Goal: Task Accomplishment & Management: Use online tool/utility

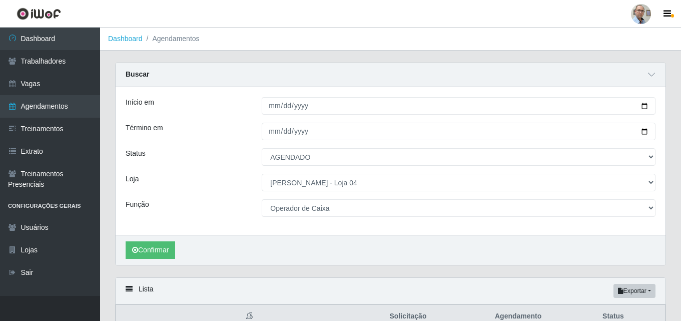
select select "AGENDADO"
select select "251"
select select "22"
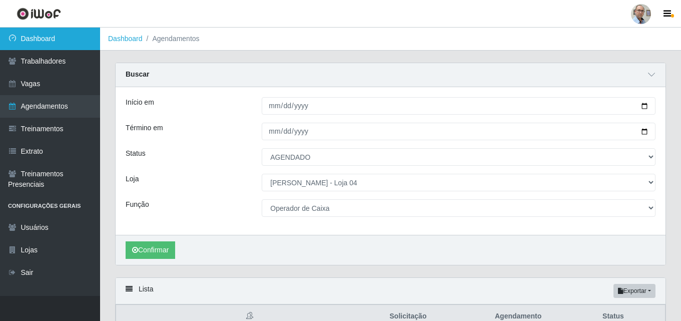
scroll to position [532, 0]
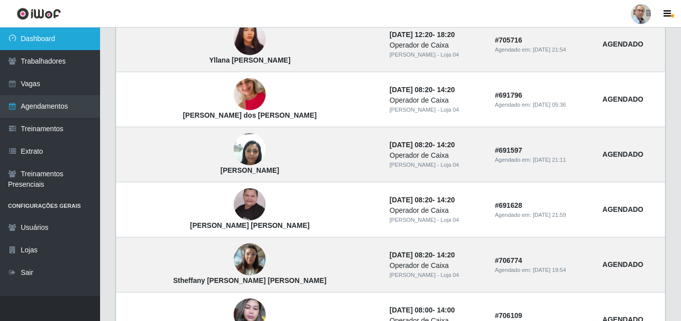
click at [41, 43] on link "Dashboard" at bounding box center [50, 39] width 100 height 23
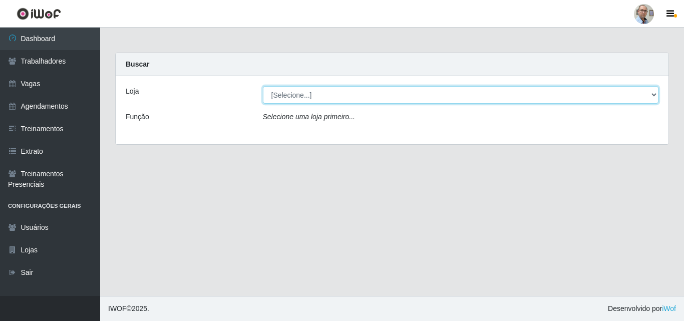
click at [288, 93] on select "[Selecione...] Mar Vermelho - Loja 04" at bounding box center [461, 95] width 396 height 18
select select "251"
click at [263, 86] on select "[Selecione...] Mar Vermelho - Loja 04" at bounding box center [461, 95] width 396 height 18
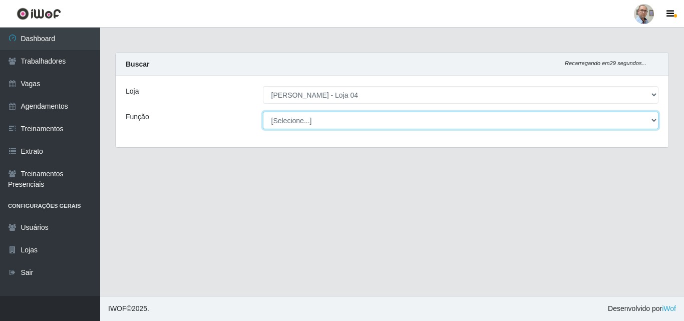
click at [325, 119] on select "[Selecione...] ASG ASG + ASG ++ Auxiliar de Depósito Auxiliar de Depósito + Aux…" at bounding box center [461, 121] width 396 height 18
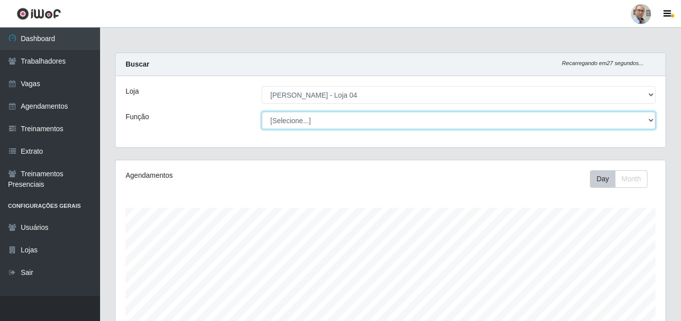
scroll to position [208, 550]
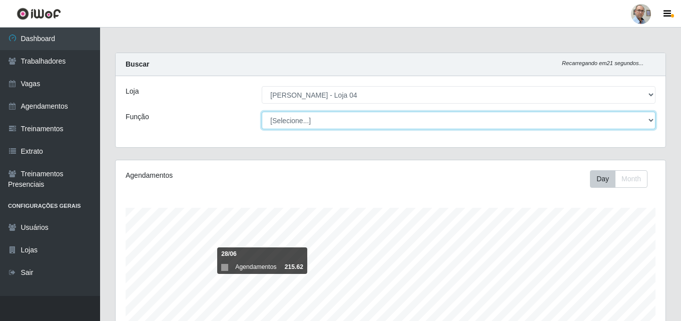
select select "107"
click at [262, 112] on select "[Selecione...] ASG ASG + ASG ++ Auxiliar de Depósito Auxiliar de Depósito + Aux…" at bounding box center [459, 121] width 394 height 18
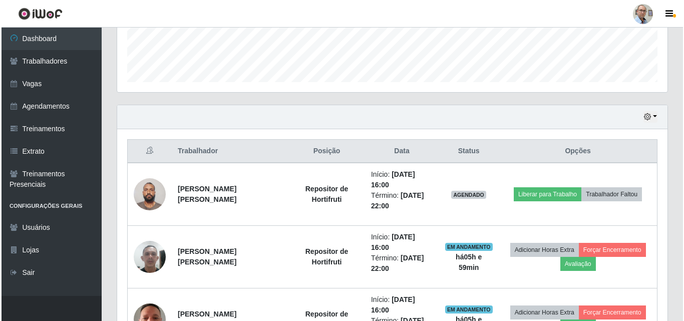
scroll to position [300, 0]
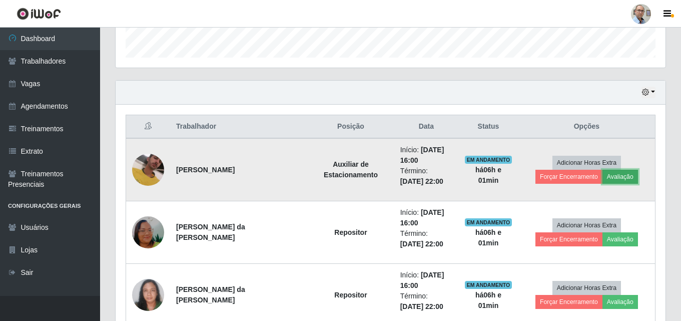
click at [603, 181] on button "Avaliação" at bounding box center [621, 177] width 36 height 14
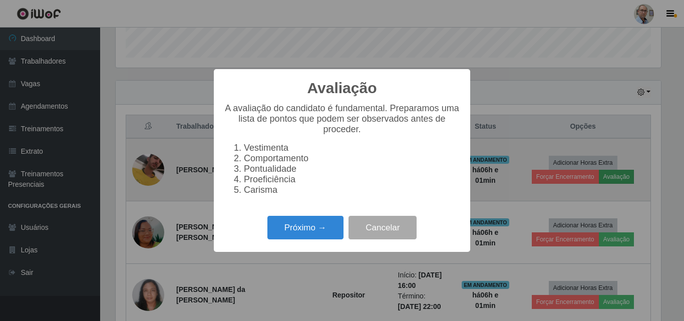
scroll to position [208, 545]
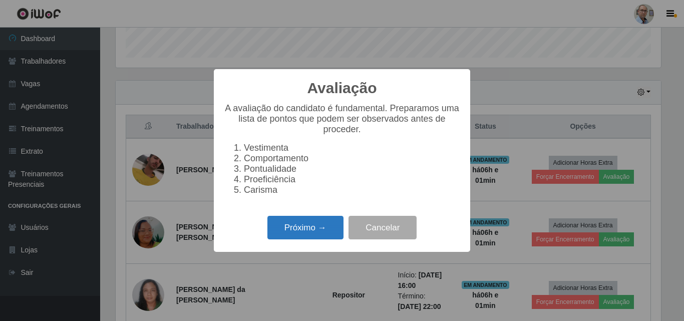
click at [318, 236] on button "Próximo →" at bounding box center [305, 228] width 76 height 24
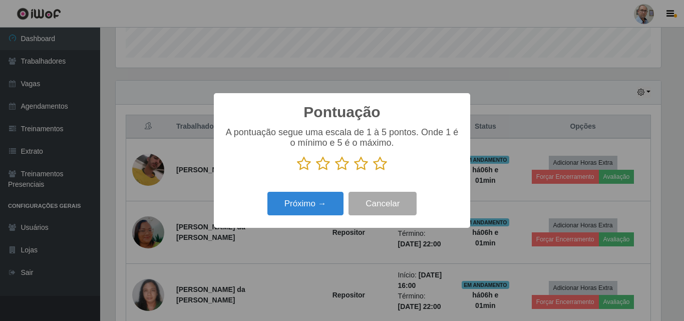
scroll to position [500402, 500065]
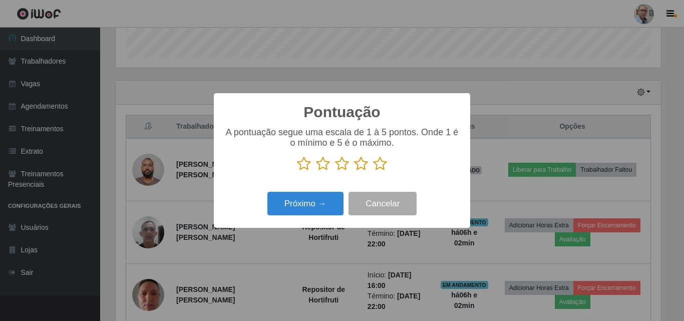
click at [584, 190] on div "Pontuação × A pontuação segue uma escala de 1 à 5 pontos. Onde 1 é o mínimo e 5…" at bounding box center [342, 160] width 684 height 321
click at [308, 211] on button "Próximo →" at bounding box center [305, 204] width 76 height 24
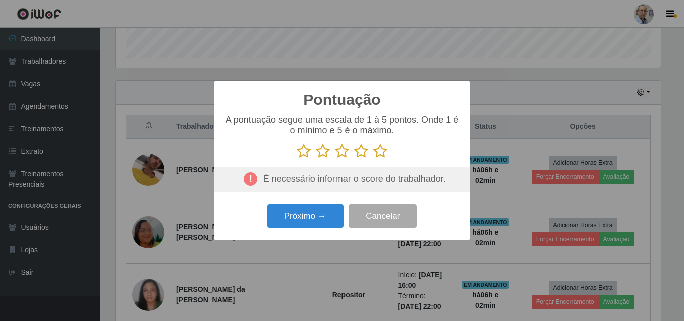
click at [303, 152] on icon at bounding box center [304, 151] width 14 height 15
click at [297, 159] on input "radio" at bounding box center [297, 159] width 0 height 0
click at [310, 216] on button "Próximo →" at bounding box center [305, 216] width 76 height 24
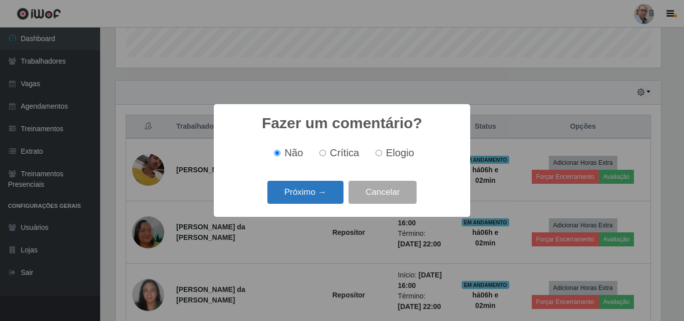
click at [312, 202] on button "Próximo →" at bounding box center [305, 193] width 76 height 24
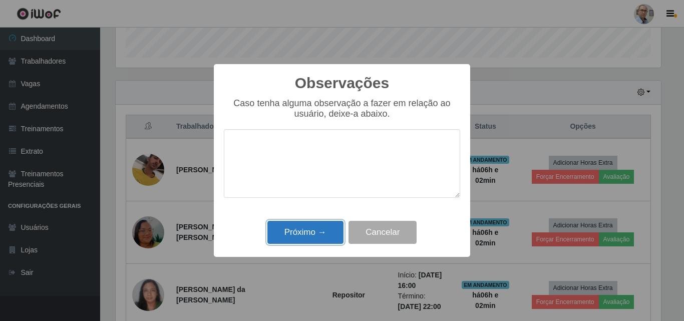
click at [310, 233] on button "Próximo →" at bounding box center [305, 233] width 76 height 24
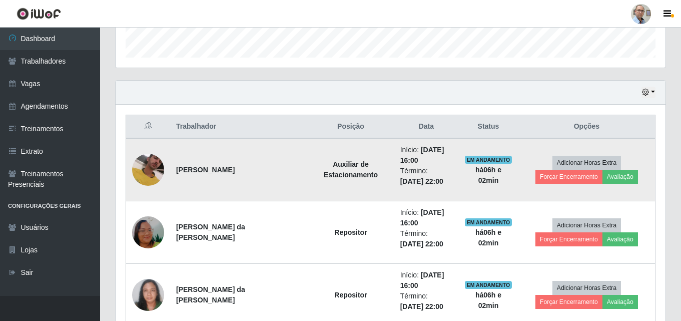
scroll to position [350, 0]
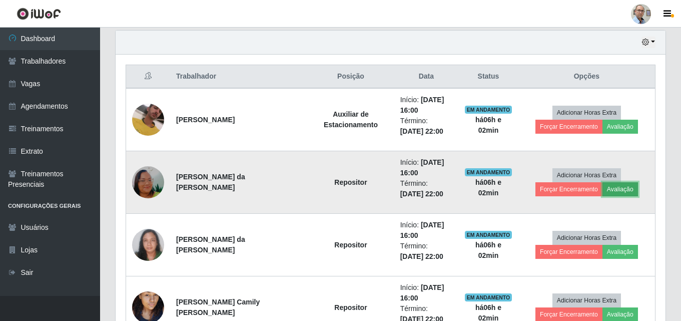
click at [603, 192] on button "Avaliação" at bounding box center [621, 189] width 36 height 14
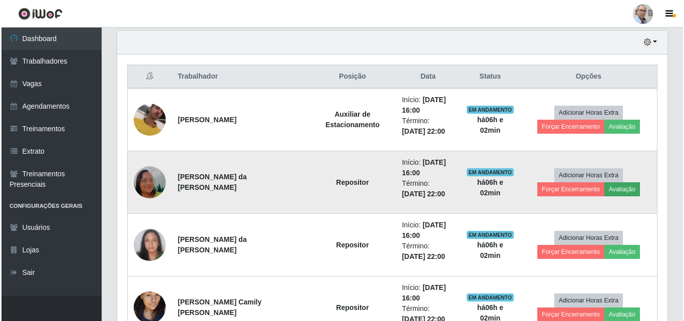
scroll to position [208, 545]
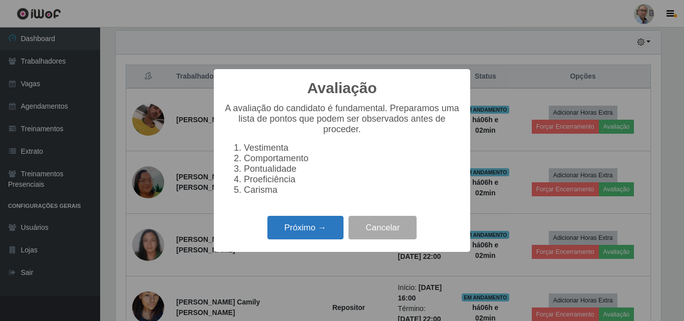
click at [313, 230] on button "Próximo →" at bounding box center [305, 228] width 76 height 24
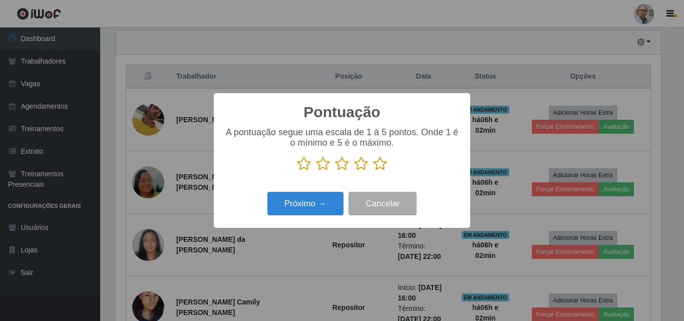
scroll to position [500402, 500065]
click at [357, 167] on icon at bounding box center [361, 163] width 14 height 15
click at [354, 171] on input "radio" at bounding box center [354, 171] width 0 height 0
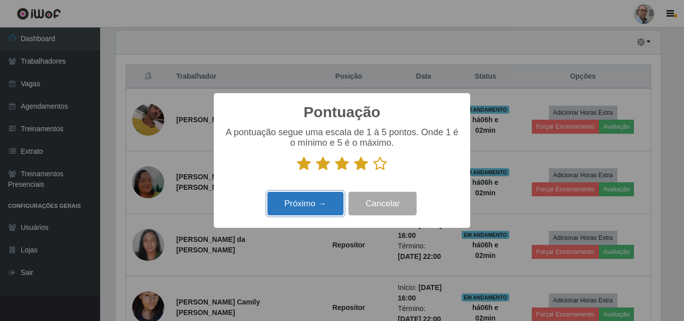
click at [322, 205] on button "Próximo →" at bounding box center [305, 204] width 76 height 24
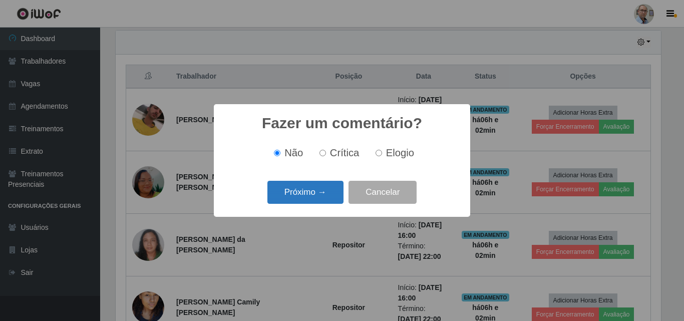
click at [310, 195] on button "Próximo →" at bounding box center [305, 193] width 76 height 24
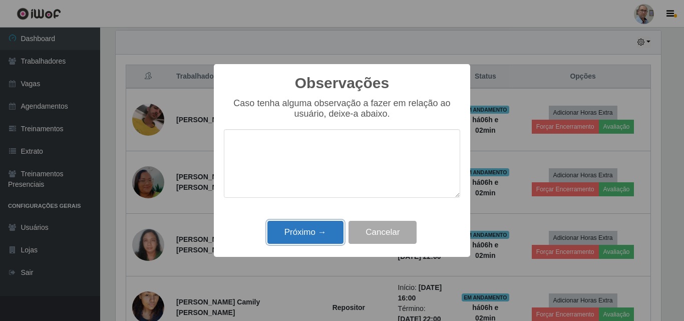
click at [318, 230] on button "Próximo →" at bounding box center [305, 233] width 76 height 24
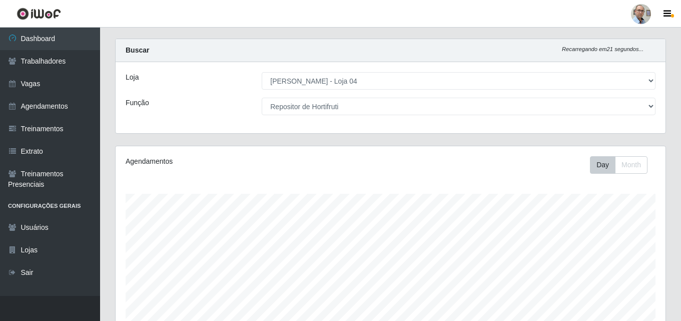
scroll to position [3, 0]
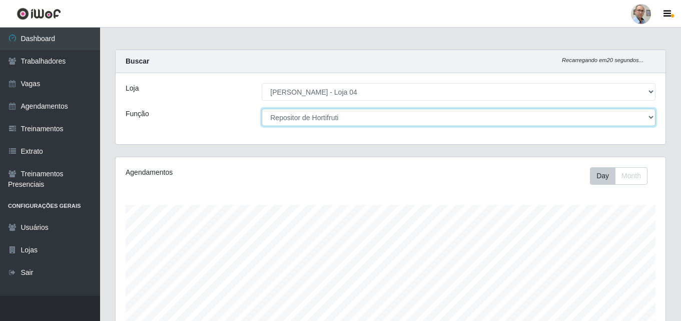
click at [409, 115] on select "[Selecione...] ASG ASG + ASG ++ Auxiliar de Depósito Auxiliar de Depósito + Aux…" at bounding box center [459, 118] width 394 height 18
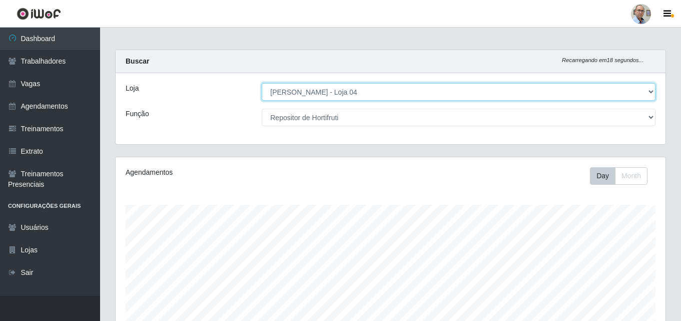
click at [378, 89] on select "[Selecione...] Mar Vermelho - Loja 04" at bounding box center [459, 92] width 394 height 18
click at [262, 83] on select "[Selecione...] Mar Vermelho - Loja 04" at bounding box center [459, 92] width 394 height 18
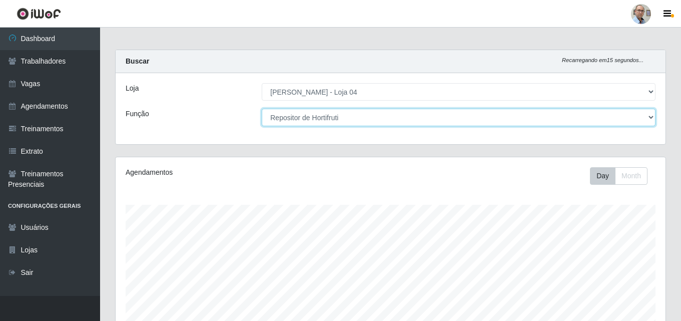
click at [371, 122] on select "[Selecione...] ASG ASG + ASG ++ Auxiliar de Depósito Auxiliar de Depósito + Aux…" at bounding box center [459, 118] width 394 height 18
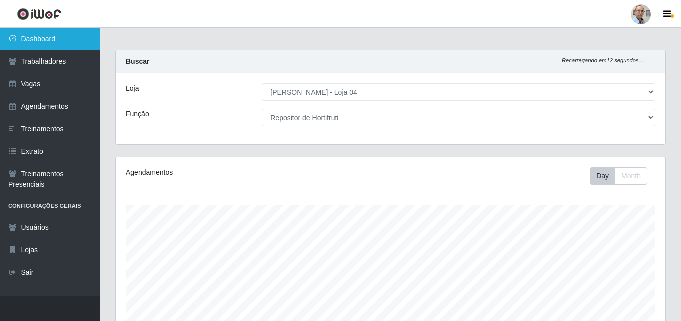
click at [31, 34] on link "Dashboard" at bounding box center [50, 39] width 100 height 23
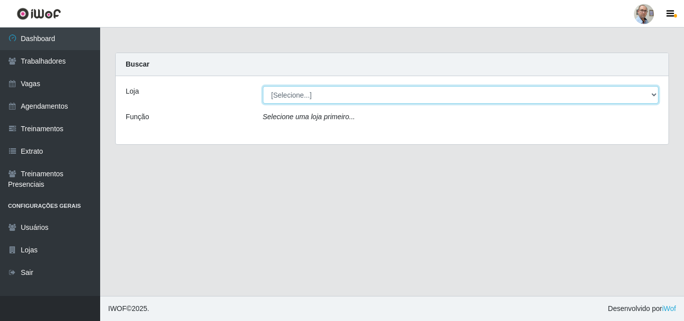
click at [286, 96] on select "[Selecione...] Mar Vermelho - Loja 04" at bounding box center [461, 95] width 396 height 18
select select "251"
click at [263, 86] on select "[Selecione...] Mar Vermelho - Loja 04" at bounding box center [461, 95] width 396 height 18
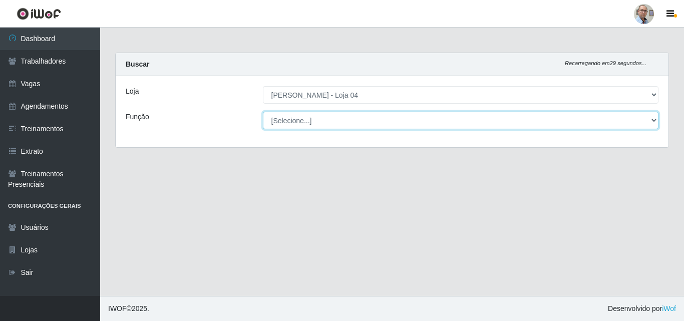
click at [310, 120] on select "[Selecione...] ASG ASG + ASG ++ Auxiliar de Depósito Auxiliar de Depósito + Aux…" at bounding box center [461, 121] width 396 height 18
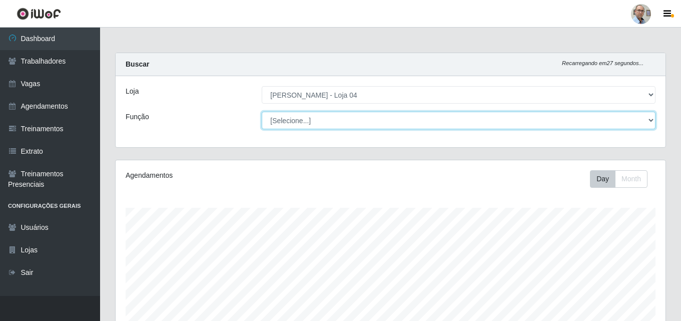
scroll to position [208, 550]
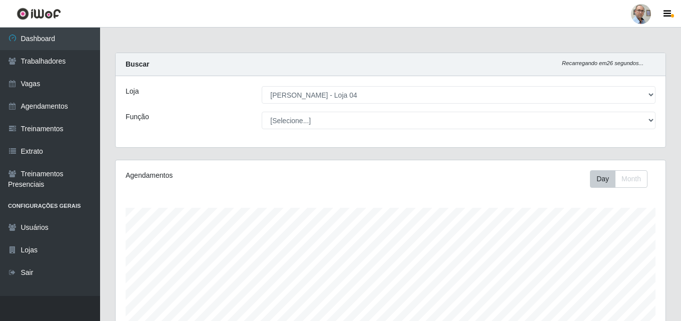
click at [200, 124] on div "Função" at bounding box center [186, 121] width 136 height 18
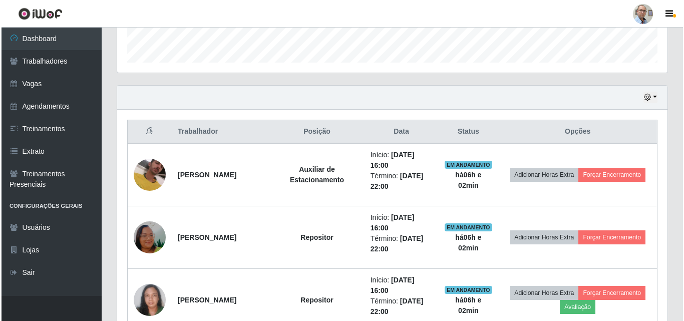
scroll to position [300, 0]
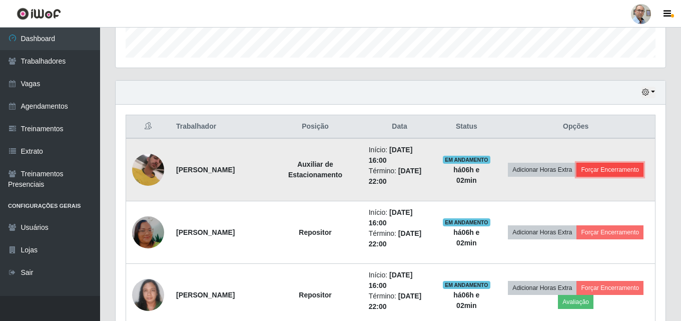
click at [606, 168] on button "Forçar Encerramento" at bounding box center [610, 170] width 67 height 14
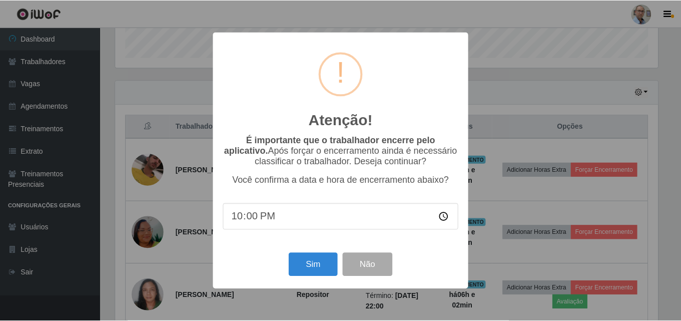
scroll to position [208, 545]
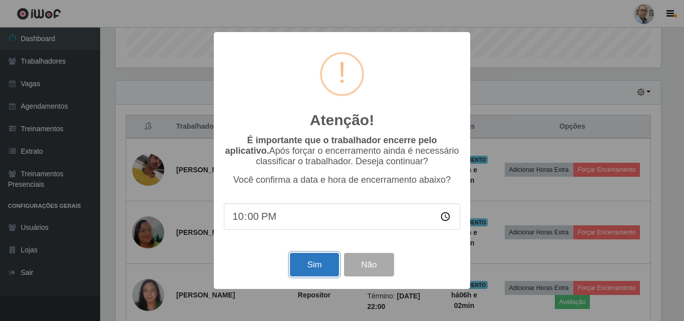
click at [322, 264] on button "Sim" at bounding box center [314, 265] width 49 height 24
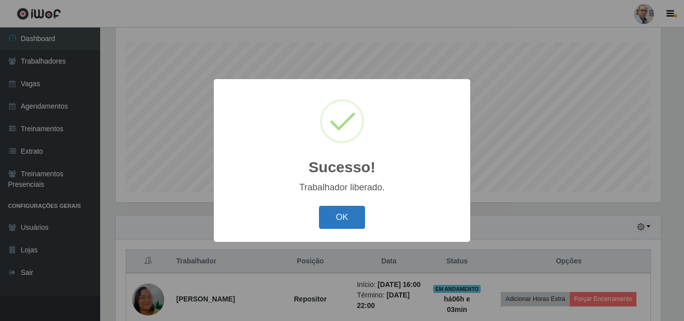
click at [343, 217] on button "OK" at bounding box center [342, 218] width 47 height 24
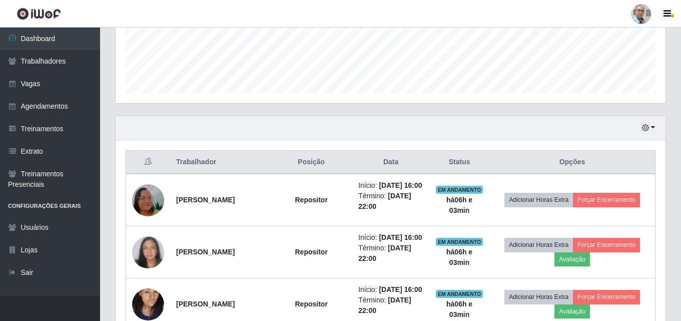
scroll to position [266, 0]
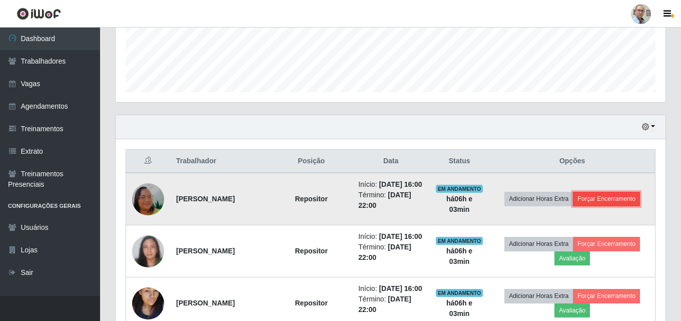
click at [596, 204] on button "Forçar Encerramento" at bounding box center [606, 199] width 67 height 14
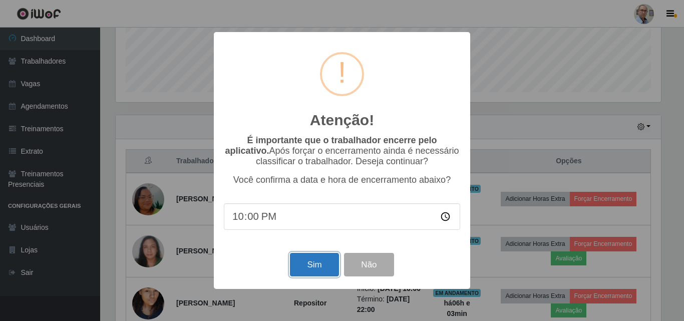
click at [302, 268] on button "Sim" at bounding box center [314, 265] width 49 height 24
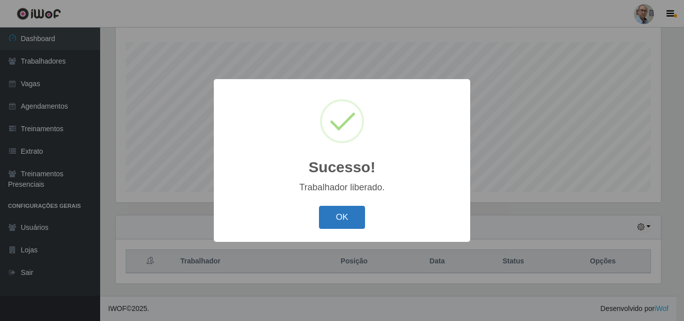
click at [343, 217] on button "OK" at bounding box center [342, 218] width 47 height 24
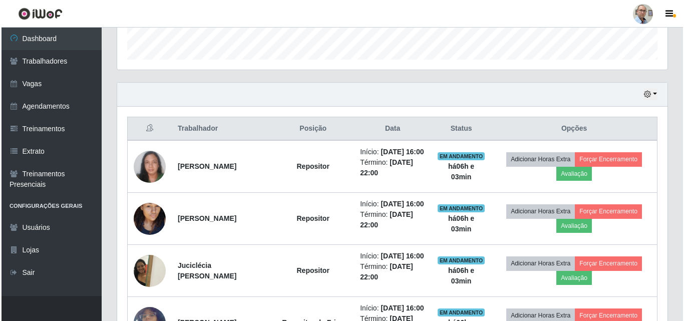
scroll to position [316, 0]
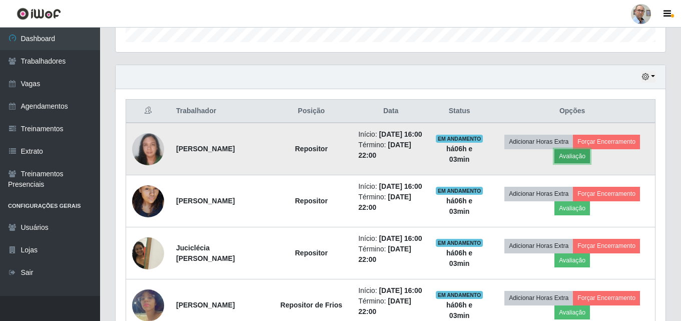
click at [583, 162] on button "Avaliação" at bounding box center [573, 156] width 36 height 14
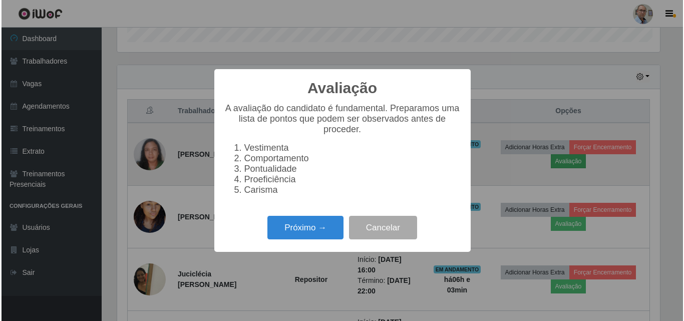
scroll to position [208, 545]
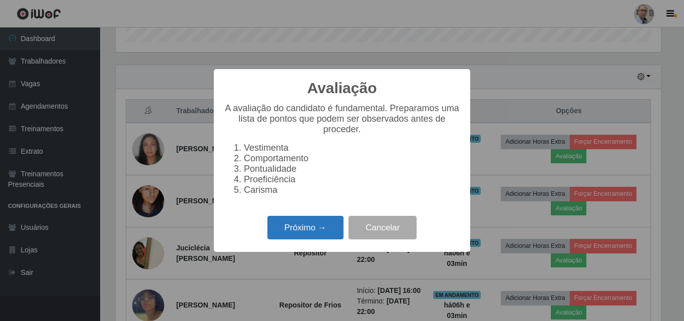
click at [292, 237] on button "Próximo →" at bounding box center [305, 228] width 76 height 24
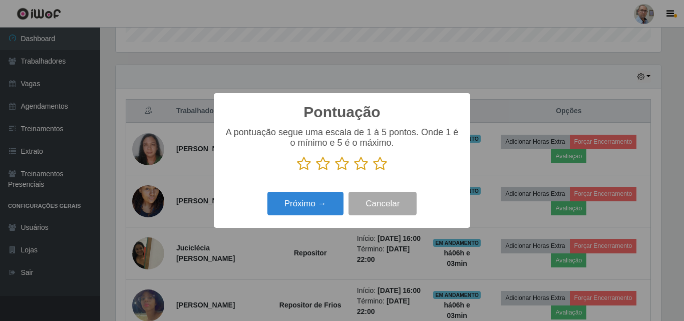
click at [339, 168] on icon at bounding box center [342, 163] width 14 height 15
click at [335, 171] on input "radio" at bounding box center [335, 171] width 0 height 0
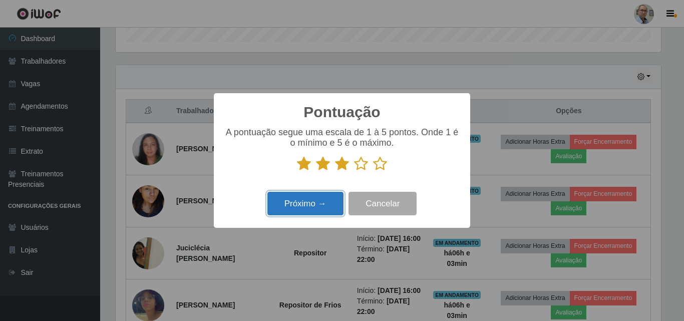
click at [319, 204] on button "Próximo →" at bounding box center [305, 204] width 76 height 24
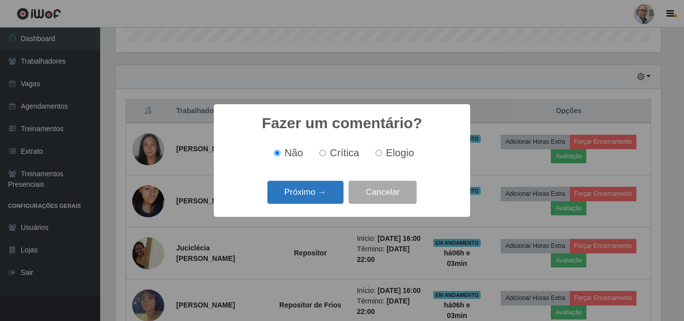
click at [314, 190] on button "Próximo →" at bounding box center [305, 193] width 76 height 24
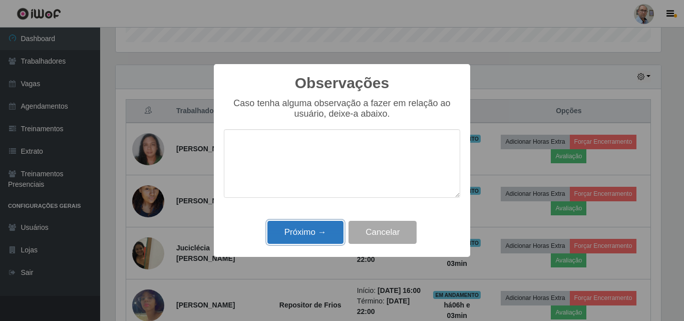
click at [313, 240] on button "Próximo →" at bounding box center [305, 233] width 76 height 24
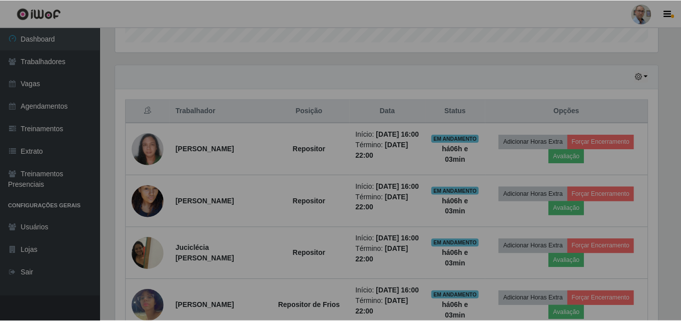
scroll to position [0, 0]
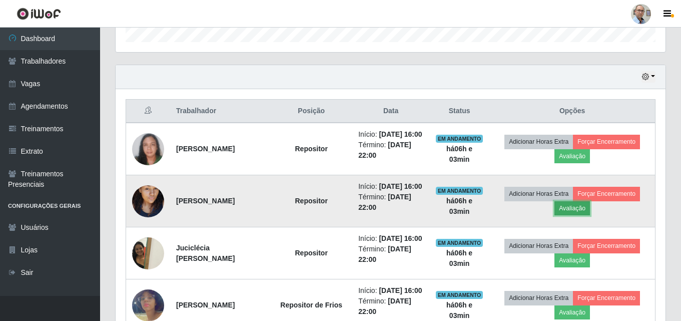
click at [572, 215] on button "Avaliação" at bounding box center [573, 208] width 36 height 14
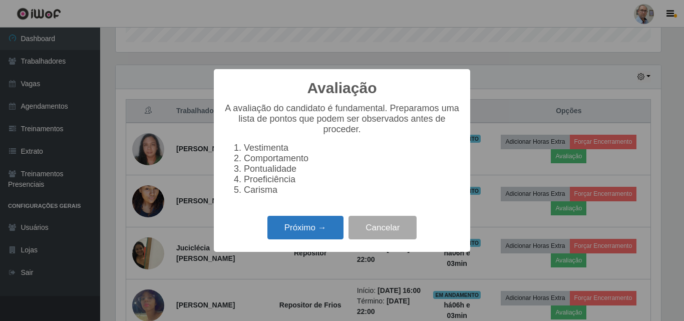
click at [321, 233] on button "Próximo →" at bounding box center [305, 228] width 76 height 24
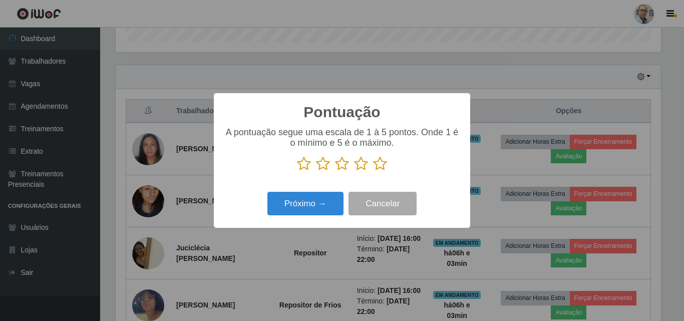
click at [361, 166] on icon at bounding box center [361, 163] width 14 height 15
click at [354, 171] on input "radio" at bounding box center [354, 171] width 0 height 0
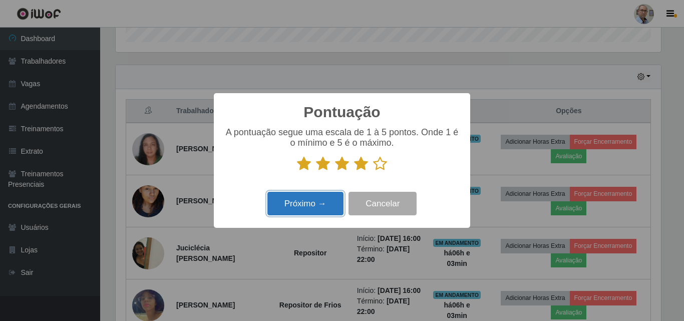
click at [318, 201] on button "Próximo →" at bounding box center [305, 204] width 76 height 24
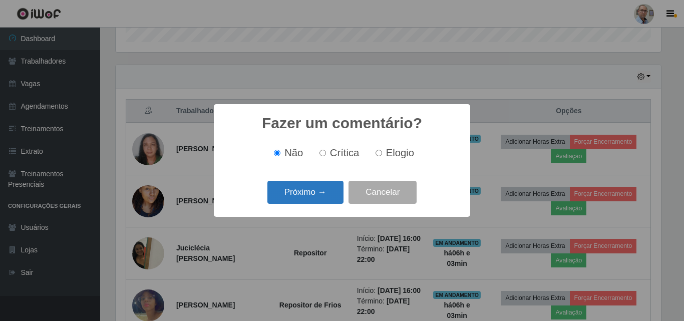
click at [288, 192] on button "Próximo →" at bounding box center [305, 193] width 76 height 24
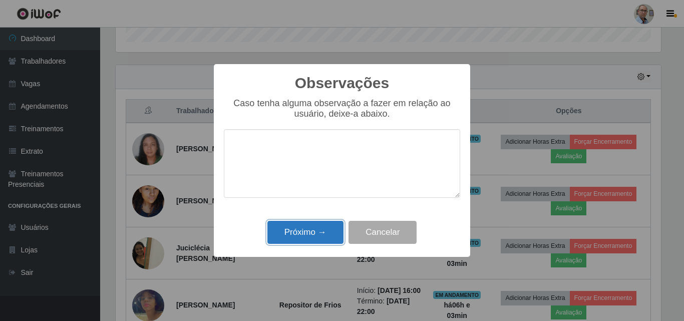
click at [300, 227] on button "Próximo →" at bounding box center [305, 233] width 76 height 24
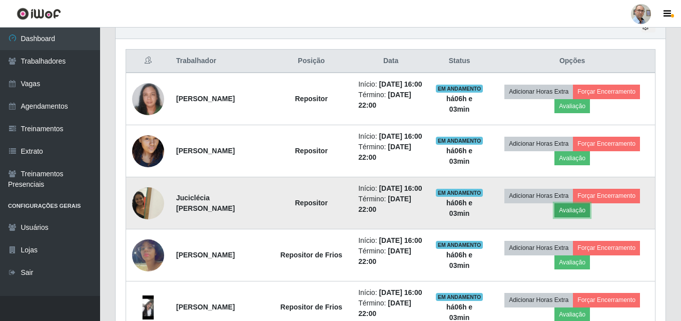
click at [575, 217] on button "Avaliação" at bounding box center [573, 210] width 36 height 14
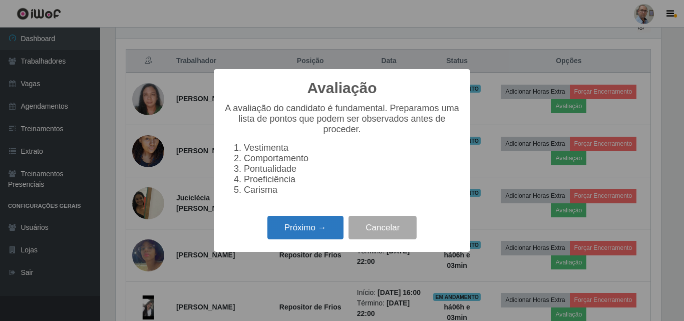
click at [291, 234] on button "Próximo →" at bounding box center [305, 228] width 76 height 24
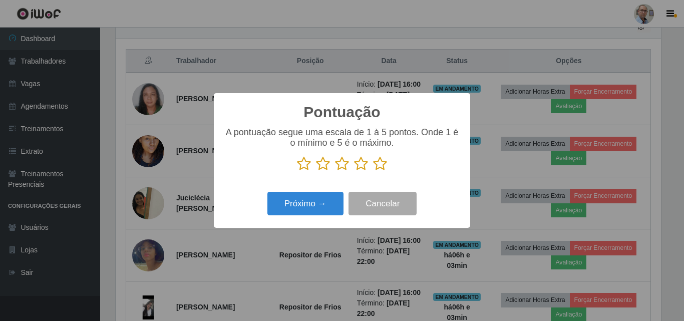
click at [364, 162] on icon at bounding box center [361, 163] width 14 height 15
click at [354, 171] on input "radio" at bounding box center [354, 171] width 0 height 0
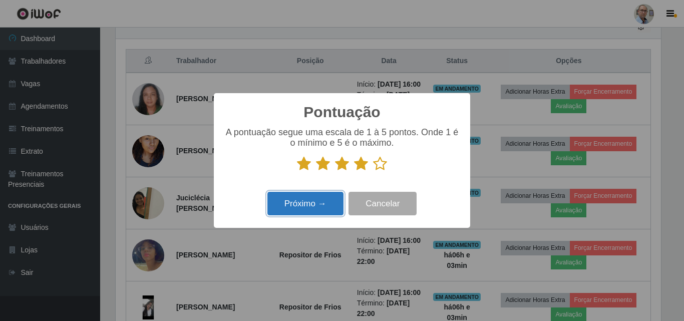
click at [331, 193] on button "Próximo →" at bounding box center [305, 204] width 76 height 24
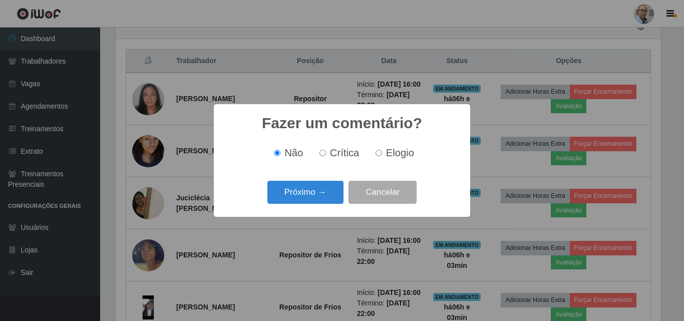
click at [331, 193] on button "Próximo →" at bounding box center [305, 193] width 76 height 24
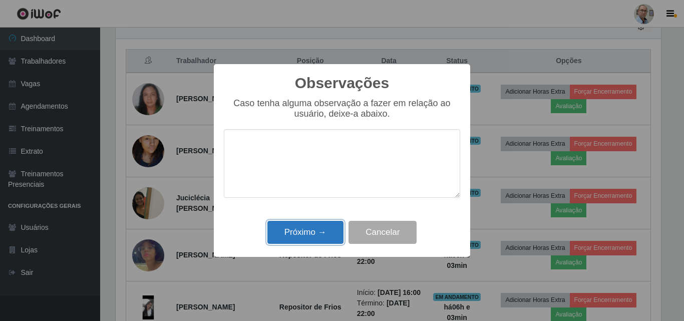
click at [314, 233] on button "Próximo →" at bounding box center [305, 233] width 76 height 24
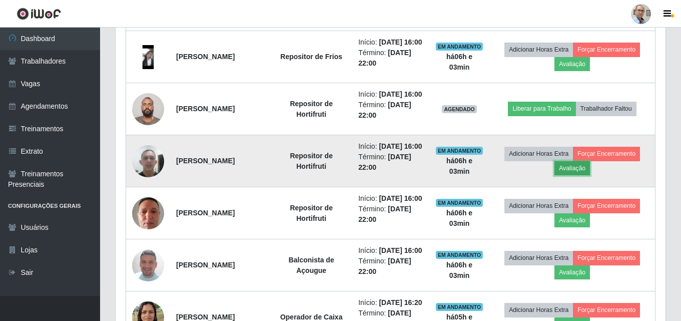
click at [589, 175] on button "Avaliação" at bounding box center [573, 168] width 36 height 14
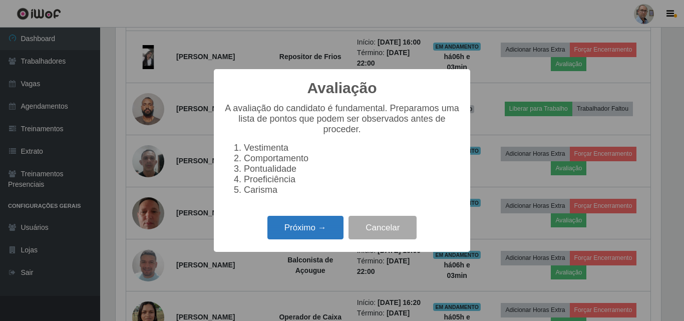
click at [329, 233] on button "Próximo →" at bounding box center [305, 228] width 76 height 24
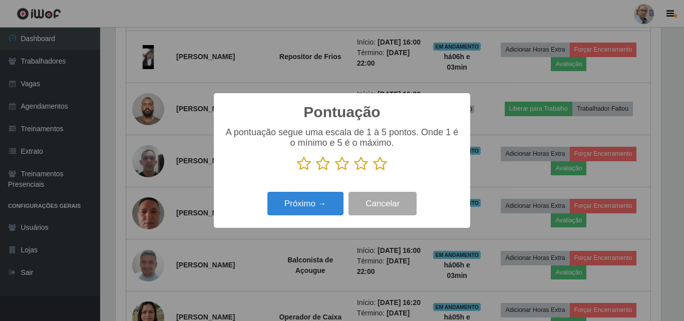
click at [359, 170] on icon at bounding box center [361, 163] width 14 height 15
click at [354, 171] on input "radio" at bounding box center [354, 171] width 0 height 0
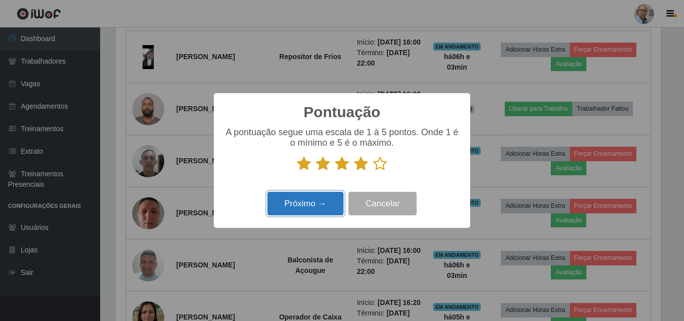
click at [318, 206] on button "Próximo →" at bounding box center [305, 204] width 76 height 24
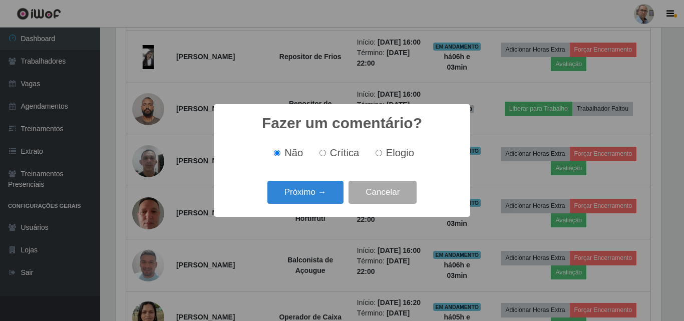
click at [318, 206] on div "Próximo → Cancelar" at bounding box center [342, 192] width 236 height 29
click at [320, 199] on button "Próximo →" at bounding box center [305, 193] width 76 height 24
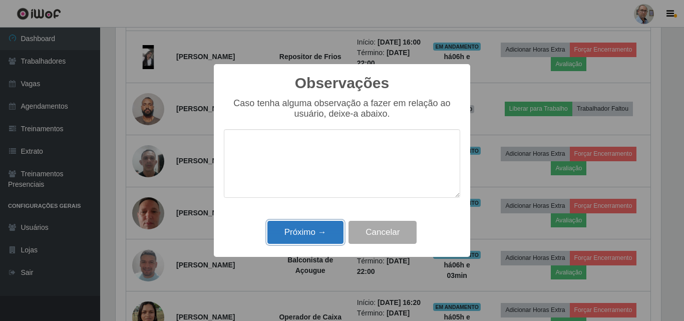
click at [315, 228] on button "Próximo →" at bounding box center [305, 233] width 76 height 24
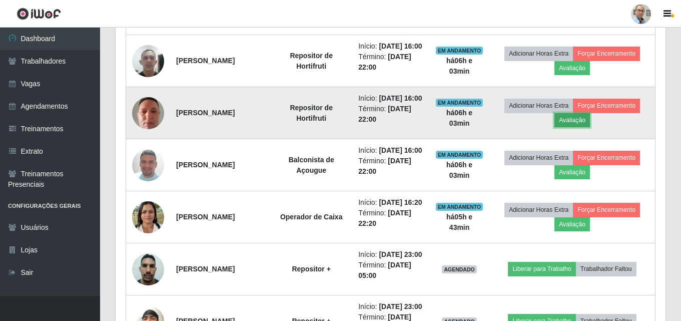
click at [575, 127] on button "Avaliação" at bounding box center [573, 120] width 36 height 14
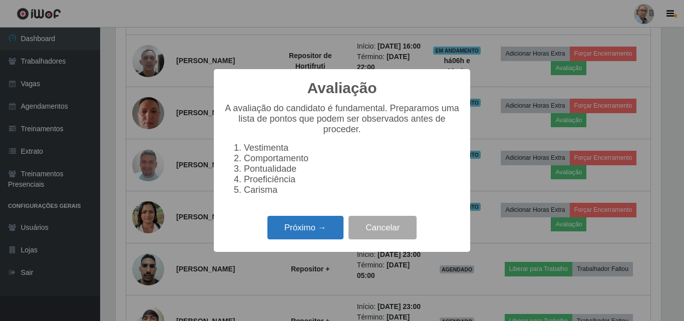
click at [298, 234] on button "Próximo →" at bounding box center [305, 228] width 76 height 24
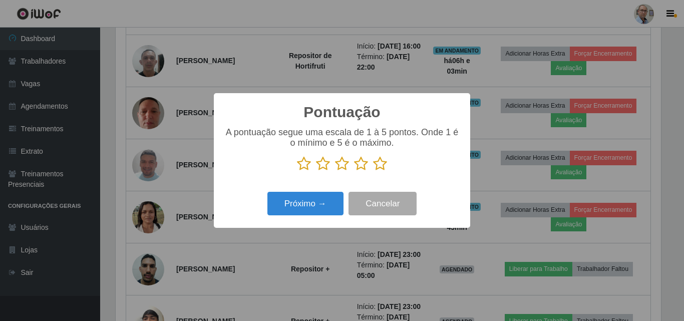
click at [359, 166] on icon at bounding box center [361, 163] width 14 height 15
click at [354, 171] on input "radio" at bounding box center [354, 171] width 0 height 0
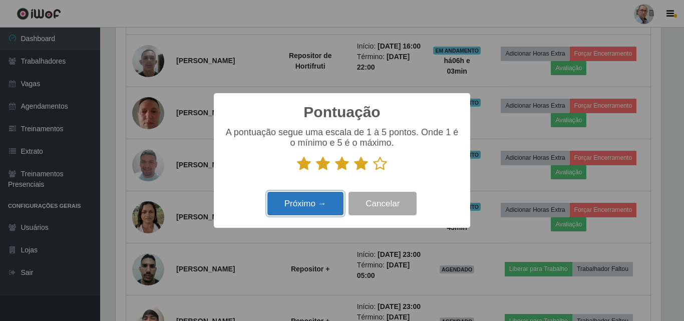
click at [315, 211] on button "Próximo →" at bounding box center [305, 204] width 76 height 24
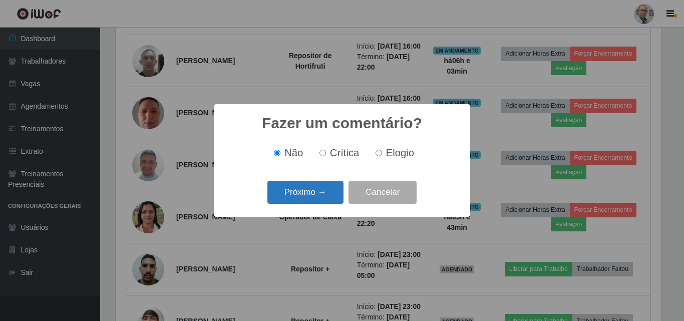
click at [315, 201] on button "Próximo →" at bounding box center [305, 193] width 76 height 24
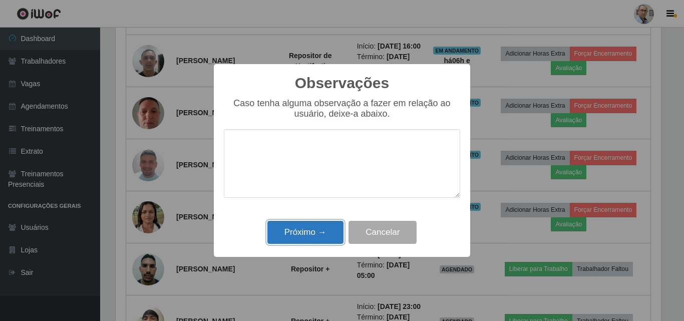
click at [303, 236] on button "Próximo →" at bounding box center [305, 233] width 76 height 24
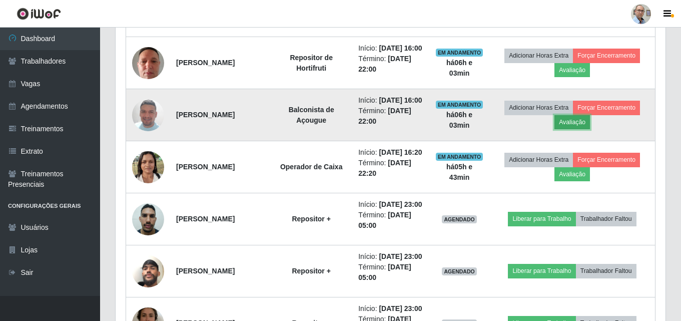
click at [564, 129] on button "Avaliação" at bounding box center [573, 122] width 36 height 14
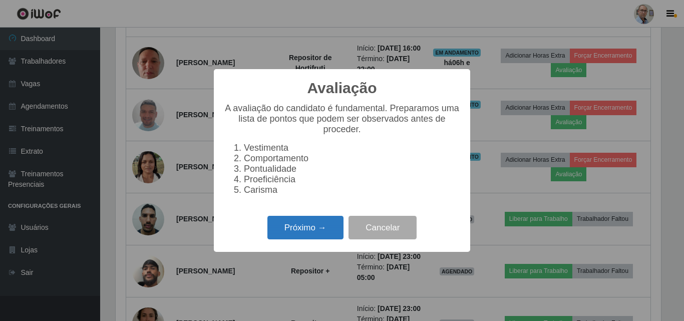
click at [283, 231] on button "Próximo →" at bounding box center [305, 228] width 76 height 24
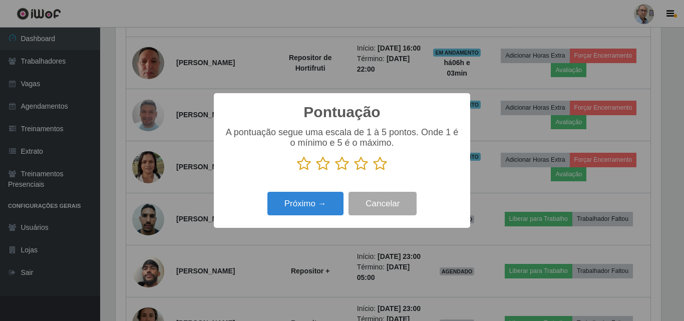
click at [365, 169] on icon at bounding box center [361, 163] width 14 height 15
click at [354, 171] on input "radio" at bounding box center [354, 171] width 0 height 0
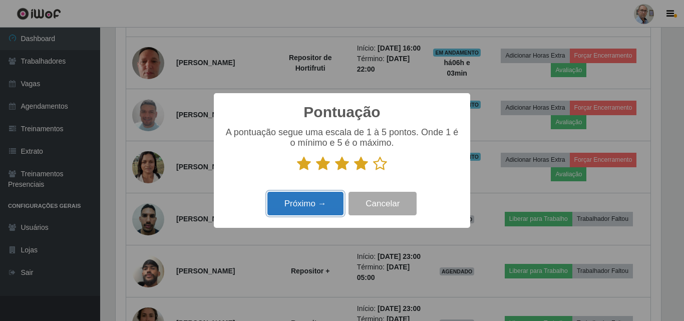
click at [324, 203] on button "Próximo →" at bounding box center [305, 204] width 76 height 24
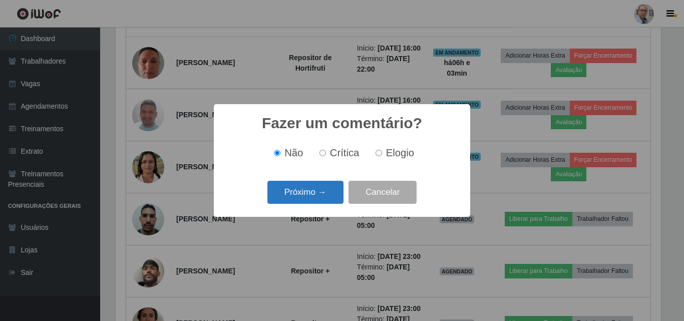
click at [321, 192] on button "Próximo →" at bounding box center [305, 193] width 76 height 24
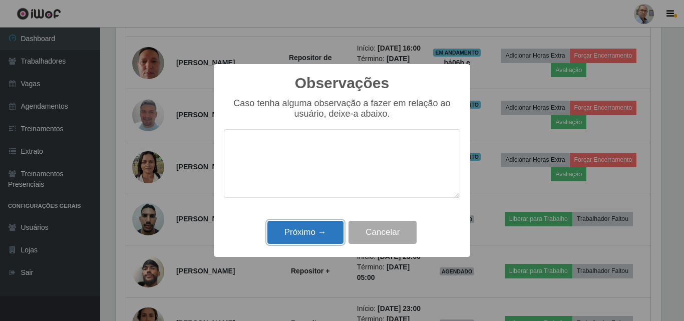
click at [310, 233] on button "Próximo →" at bounding box center [305, 233] width 76 height 24
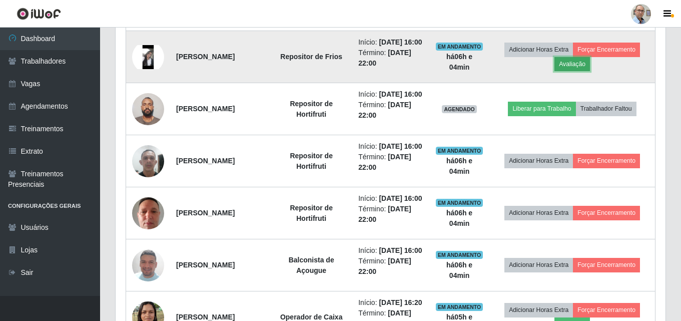
click at [584, 71] on button "Avaliação" at bounding box center [573, 64] width 36 height 14
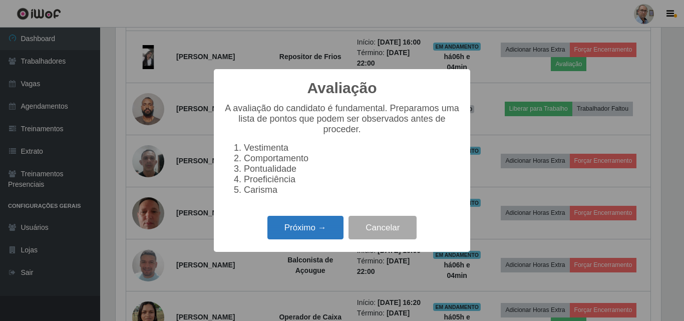
click at [291, 237] on button "Próximo →" at bounding box center [305, 228] width 76 height 24
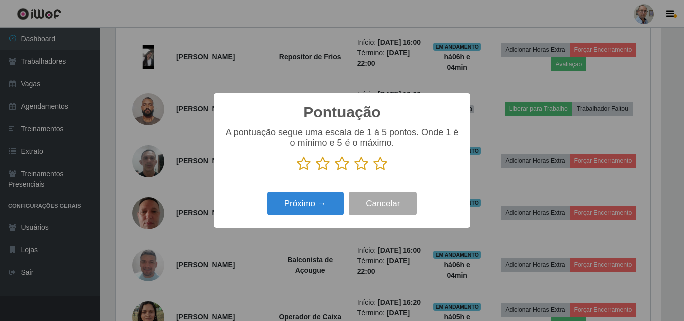
click at [362, 166] on icon at bounding box center [361, 163] width 14 height 15
click at [354, 171] on input "radio" at bounding box center [354, 171] width 0 height 0
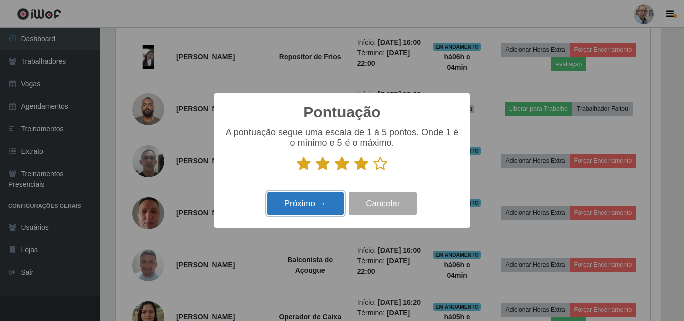
click at [307, 207] on button "Próximo →" at bounding box center [305, 204] width 76 height 24
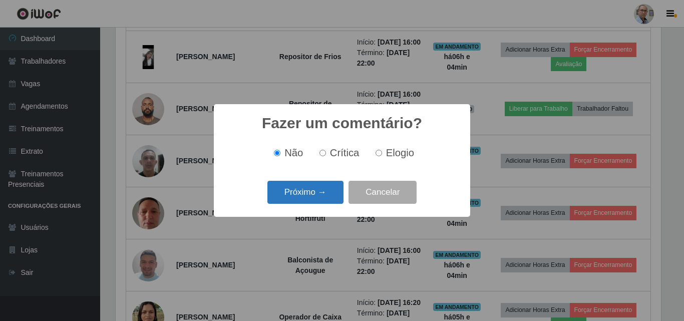
click at [309, 192] on button "Próximo →" at bounding box center [305, 193] width 76 height 24
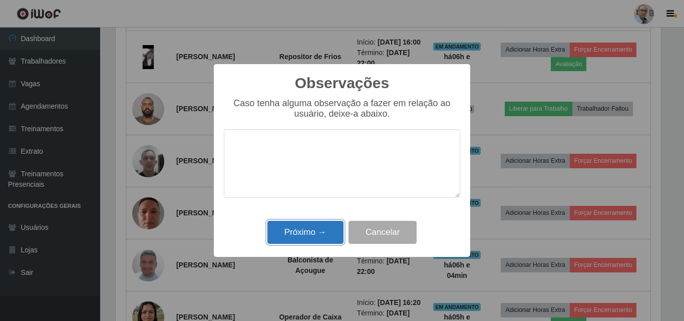
click at [315, 235] on button "Próximo →" at bounding box center [305, 233] width 76 height 24
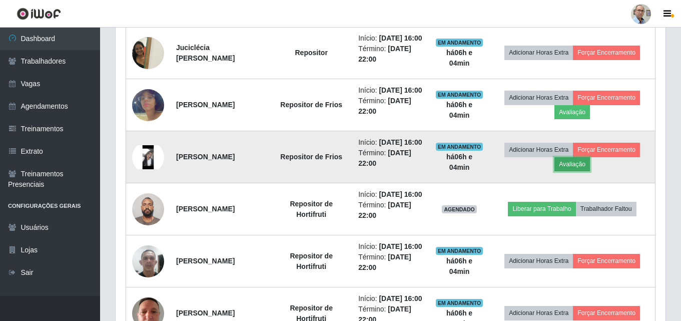
click at [579, 171] on button "Avaliação" at bounding box center [573, 164] width 36 height 14
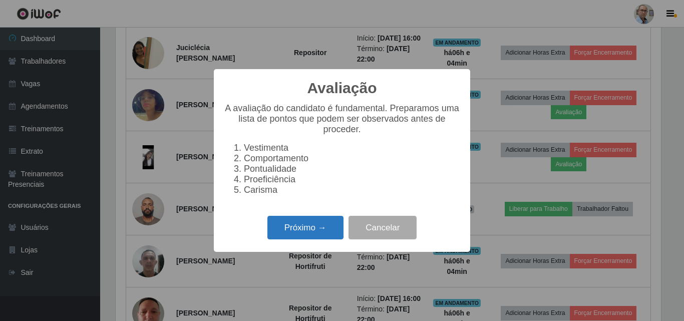
click at [303, 232] on button "Próximo →" at bounding box center [305, 228] width 76 height 24
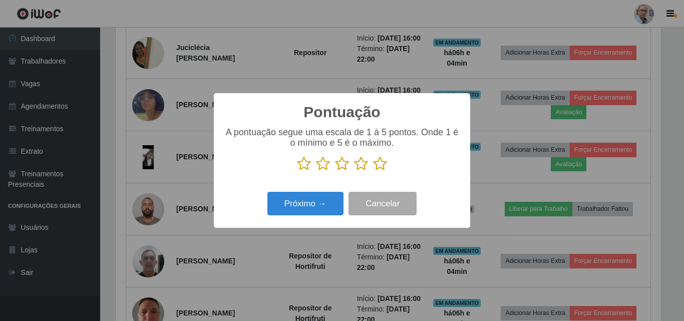
click at [361, 163] on icon at bounding box center [361, 163] width 14 height 15
click at [354, 171] on input "radio" at bounding box center [354, 171] width 0 height 0
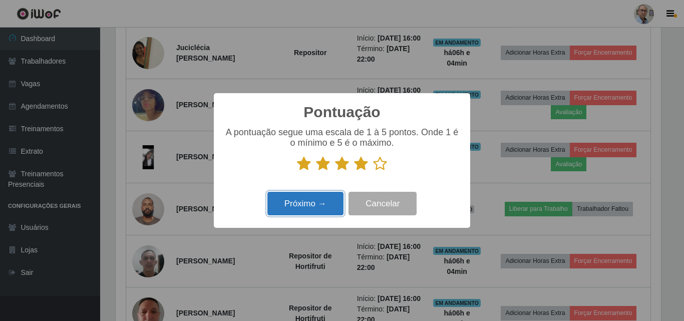
click at [324, 204] on button "Próximo →" at bounding box center [305, 204] width 76 height 24
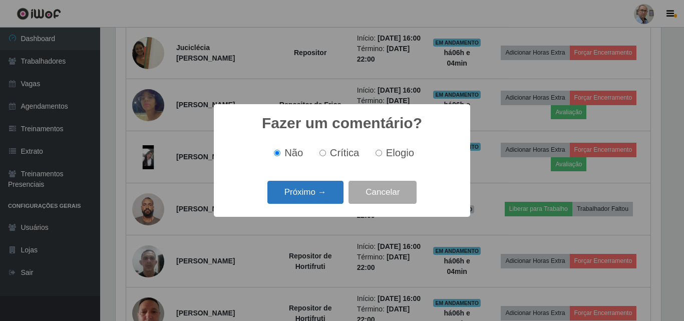
click at [325, 190] on button "Próximo →" at bounding box center [305, 193] width 76 height 24
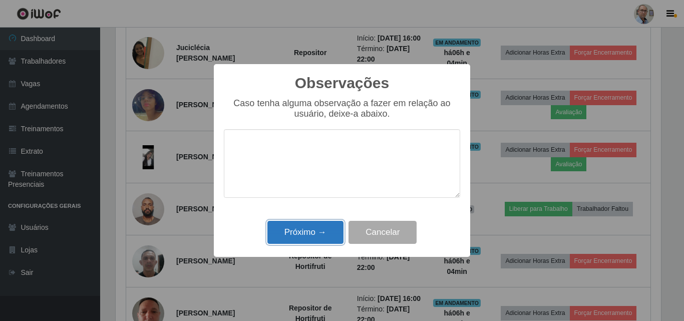
click at [308, 231] on button "Próximo →" at bounding box center [305, 233] width 76 height 24
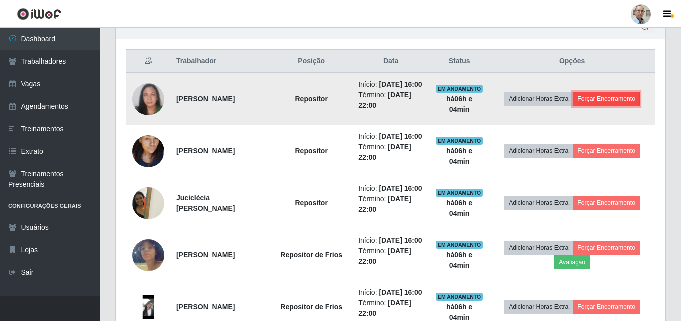
click at [619, 101] on button "Forçar Encerramento" at bounding box center [606, 99] width 67 height 14
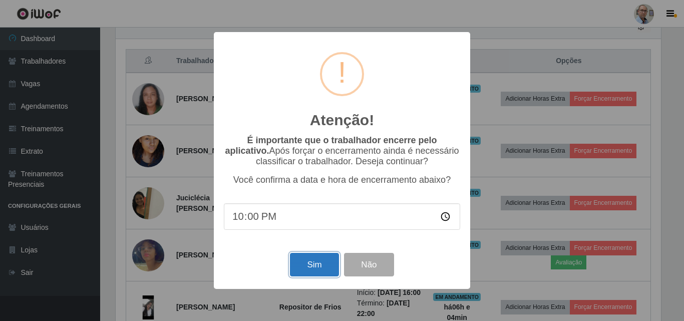
click at [313, 262] on button "Sim" at bounding box center [314, 265] width 49 height 24
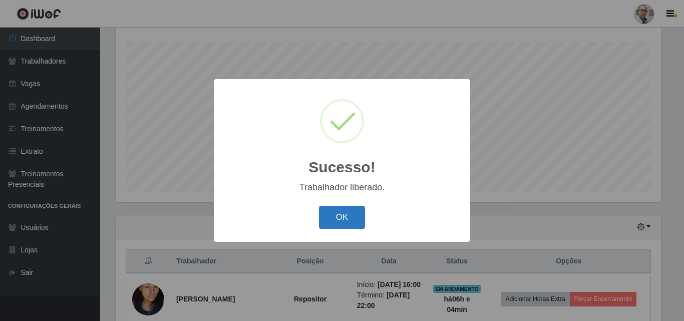
click at [342, 217] on button "OK" at bounding box center [342, 218] width 47 height 24
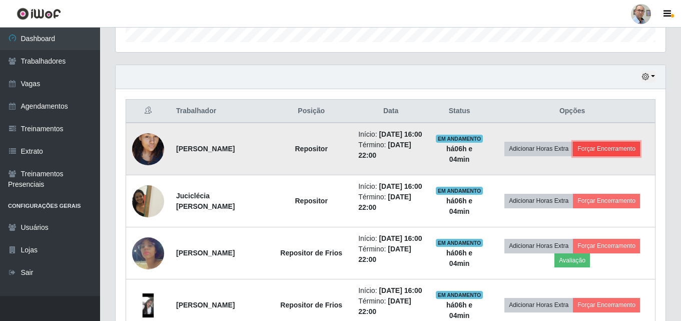
click at [624, 152] on button "Forçar Encerramento" at bounding box center [606, 149] width 67 height 14
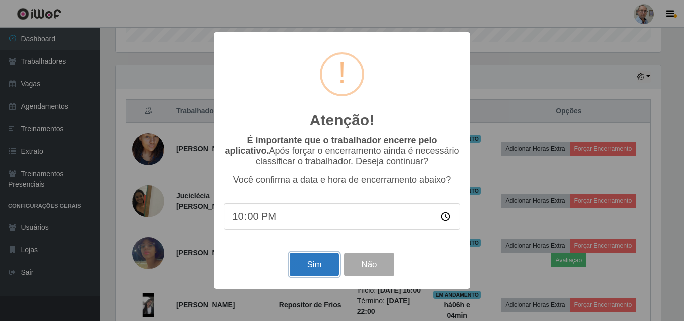
click at [313, 269] on button "Sim" at bounding box center [314, 265] width 49 height 24
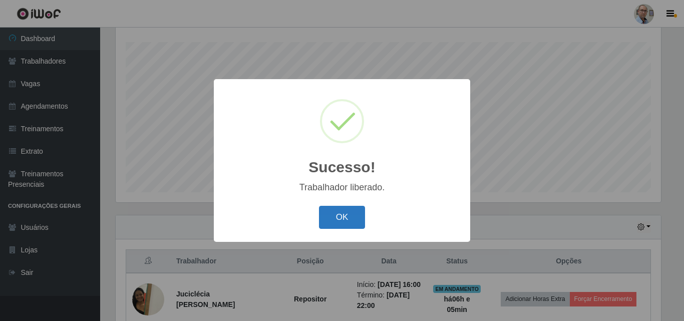
click at [349, 213] on button "OK" at bounding box center [342, 218] width 47 height 24
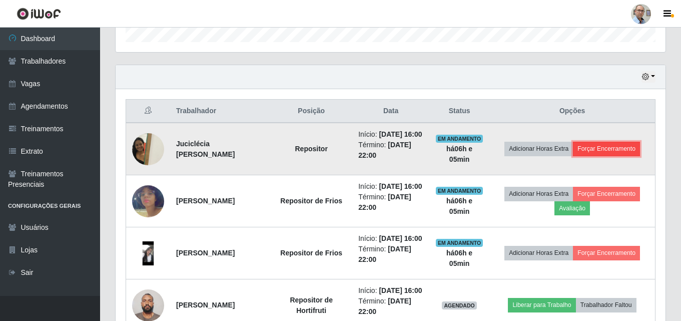
click at [610, 155] on button "Forçar Encerramento" at bounding box center [606, 149] width 67 height 14
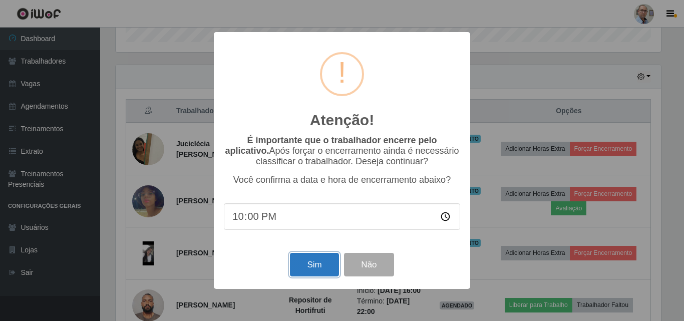
click at [322, 263] on button "Sim" at bounding box center [314, 265] width 49 height 24
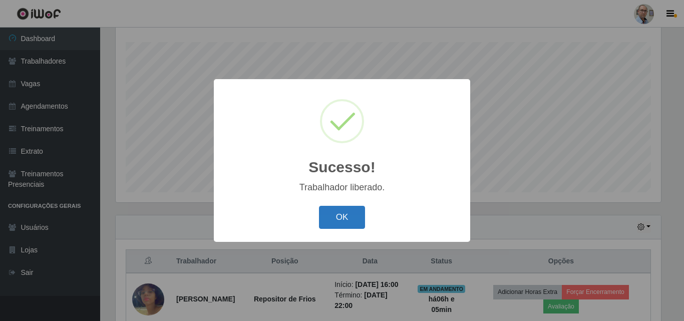
click at [324, 220] on button "OK" at bounding box center [342, 218] width 47 height 24
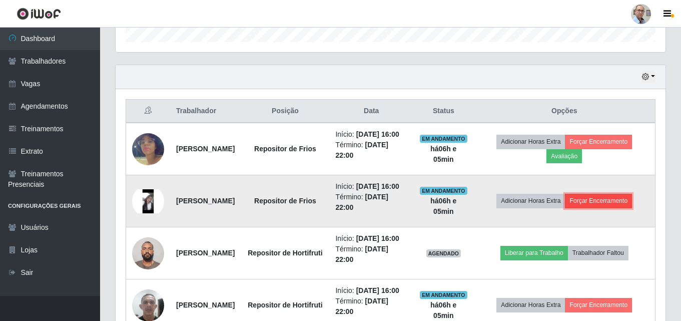
click at [612, 208] on button "Forçar Encerramento" at bounding box center [598, 201] width 67 height 14
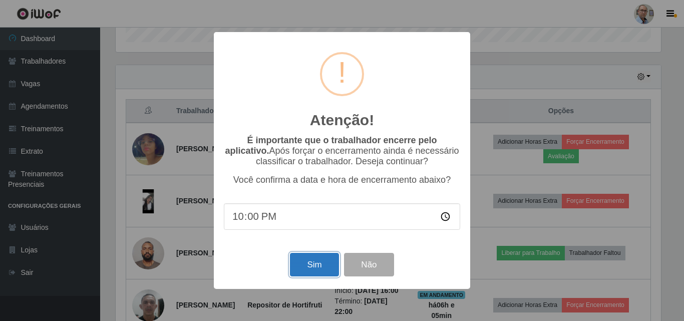
click at [323, 264] on button "Sim" at bounding box center [314, 265] width 49 height 24
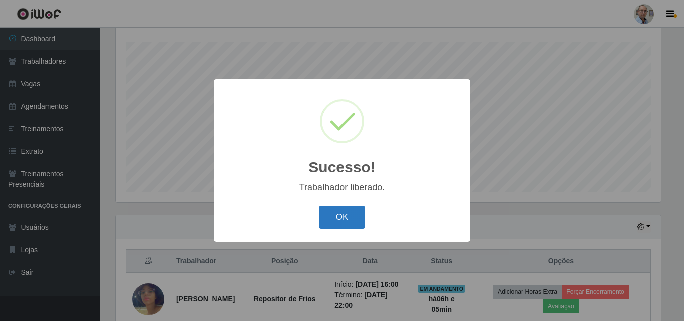
click at [359, 226] on button "OK" at bounding box center [342, 218] width 47 height 24
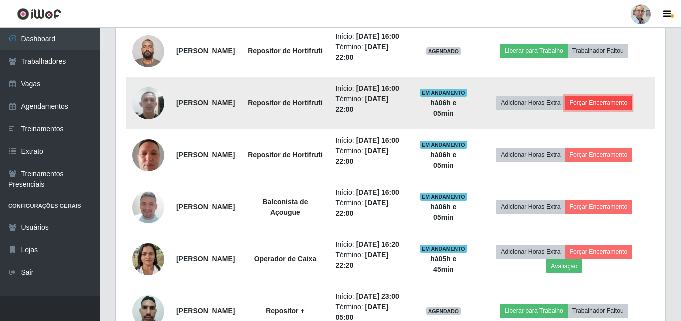
click at [610, 110] on button "Forçar Encerramento" at bounding box center [598, 103] width 67 height 14
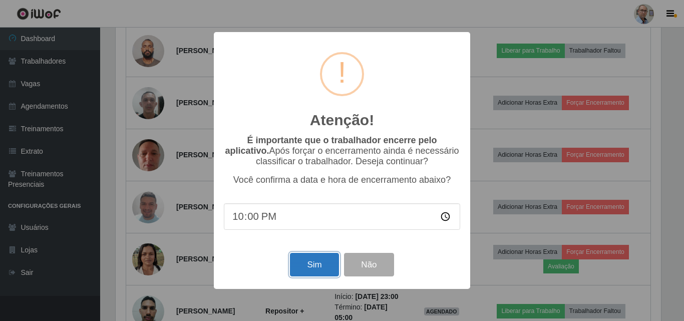
click at [333, 266] on button "Sim" at bounding box center [314, 265] width 49 height 24
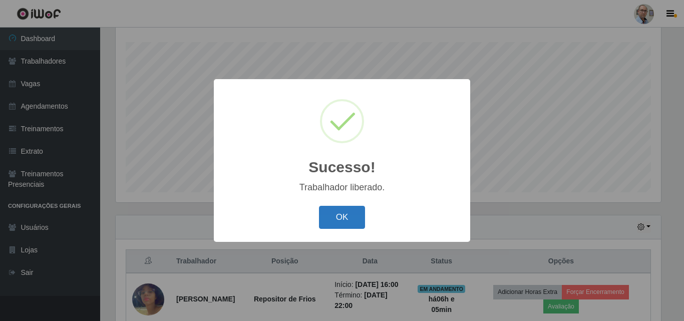
click at [343, 209] on button "OK" at bounding box center [342, 218] width 47 height 24
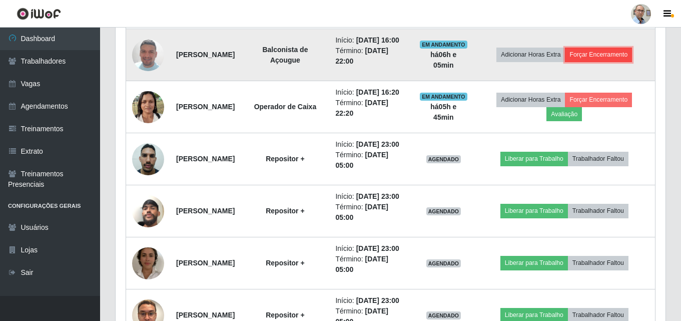
click at [606, 62] on button "Forçar Encerramento" at bounding box center [598, 55] width 67 height 14
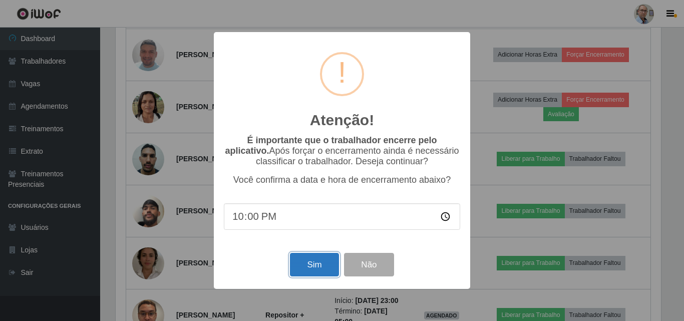
click at [303, 273] on button "Sim" at bounding box center [314, 265] width 49 height 24
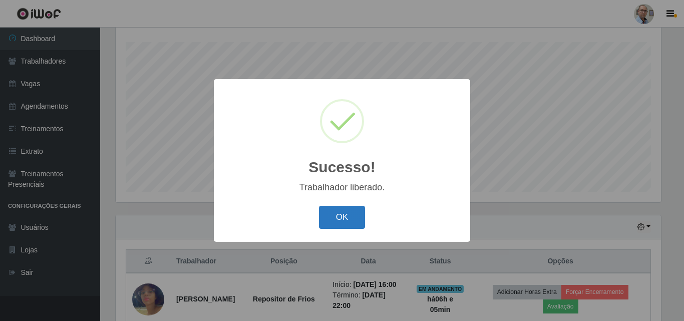
click at [338, 214] on button "OK" at bounding box center [342, 218] width 47 height 24
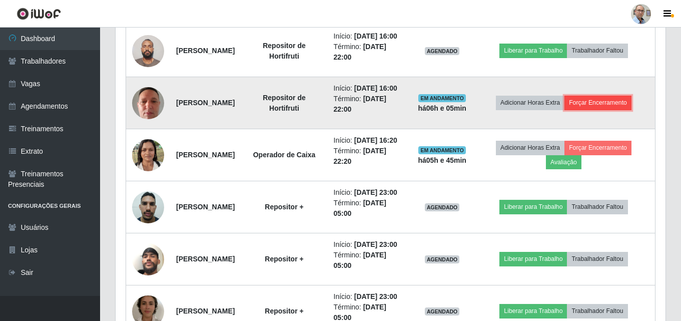
click at [608, 110] on button "Forçar Encerramento" at bounding box center [598, 103] width 67 height 14
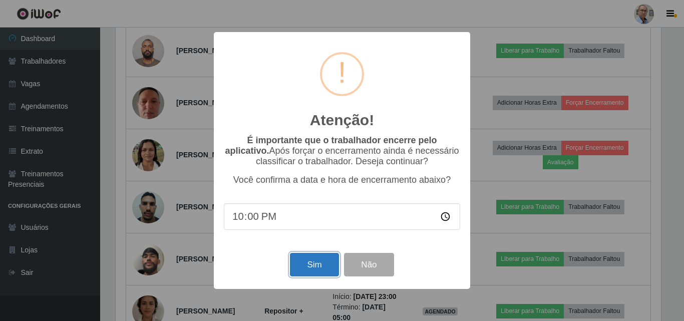
click at [315, 263] on button "Sim" at bounding box center [314, 265] width 49 height 24
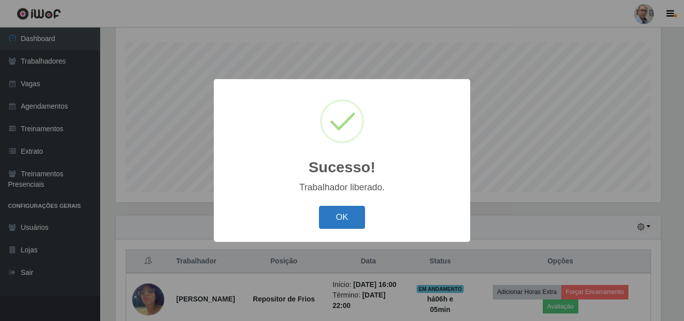
click at [358, 223] on button "OK" at bounding box center [342, 218] width 47 height 24
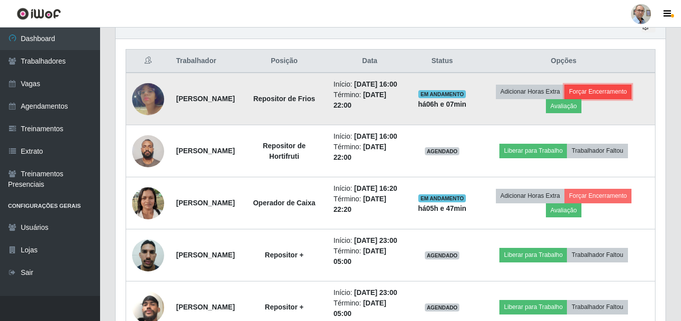
click at [596, 98] on button "Forçar Encerramento" at bounding box center [598, 92] width 67 height 14
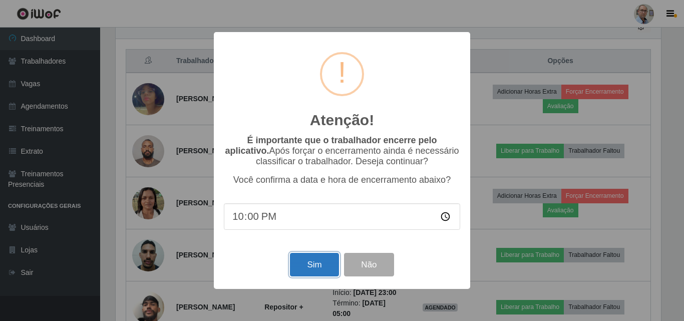
click at [302, 267] on button "Sim" at bounding box center [314, 265] width 49 height 24
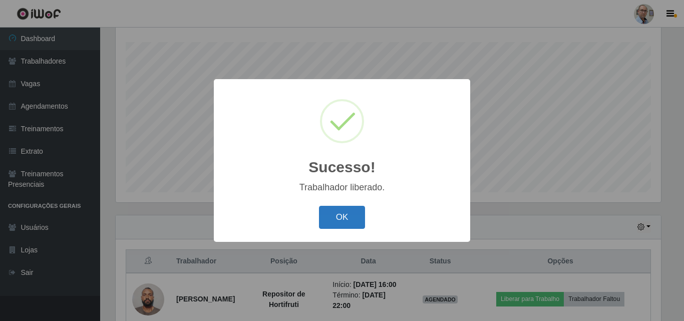
click at [344, 215] on button "OK" at bounding box center [342, 218] width 47 height 24
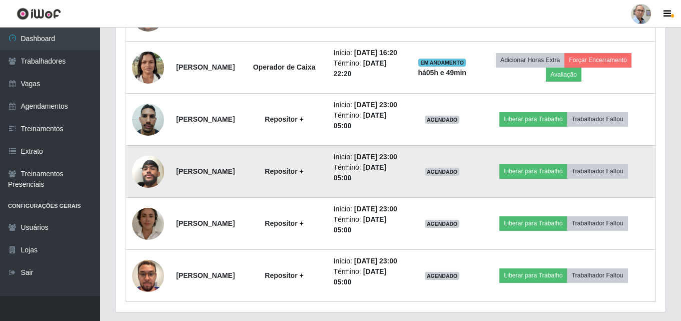
scroll to position [341, 0]
